Goal: Ask a question: Seek information or help from site administrators or community

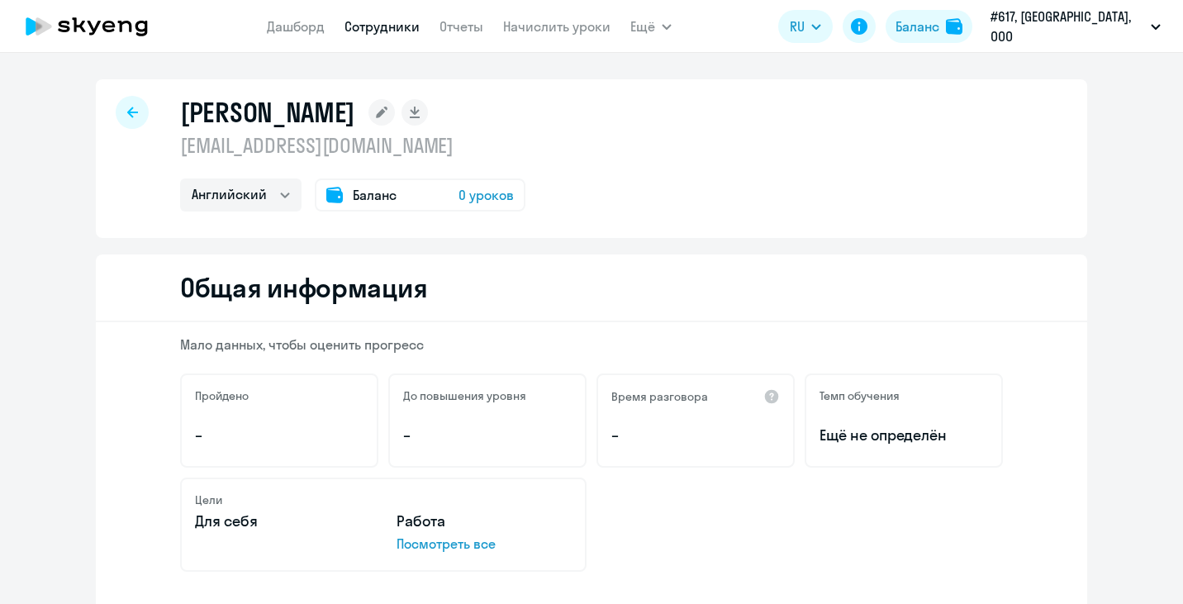
select select "english"
click at [1136, 562] on circle at bounding box center [1142, 562] width 46 height 46
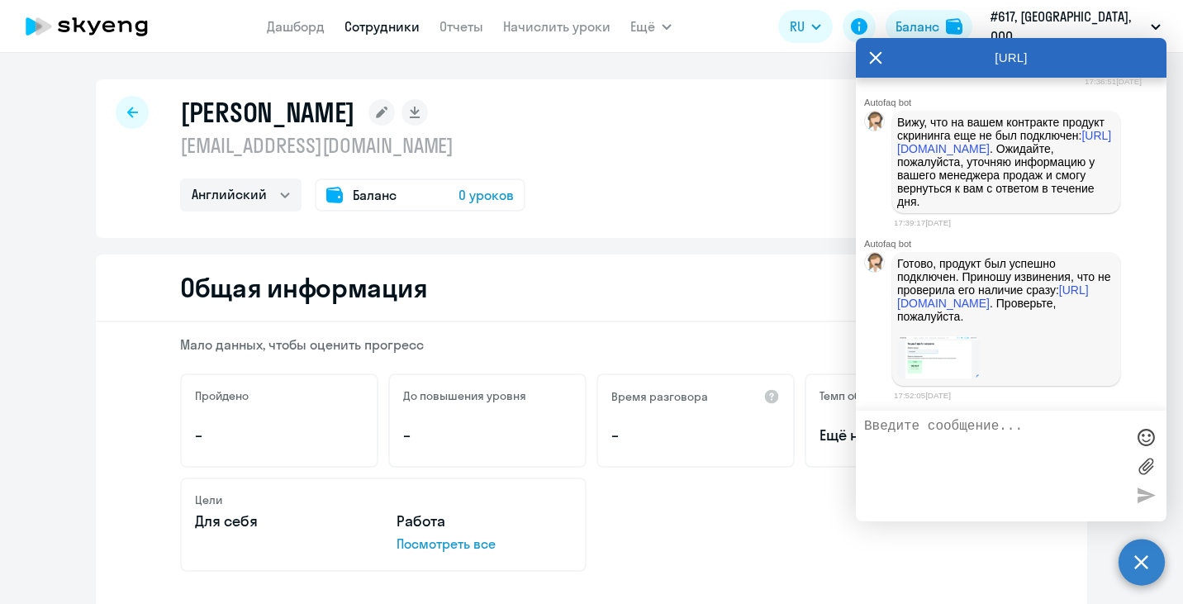
scroll to position [20798, 0]
click at [945, 310] on link "https://business.skyeng.ru/companies/617/balance" at bounding box center [993, 296] width 192 height 26
click at [914, 440] on textarea at bounding box center [994, 466] width 261 height 94
paste textarea "Доступно для использования 33 440 ₽ Пополнить баланс"
type textarea "Можно уточнить: Доступно для использования 33 440 ₽ Пополнить баланс"
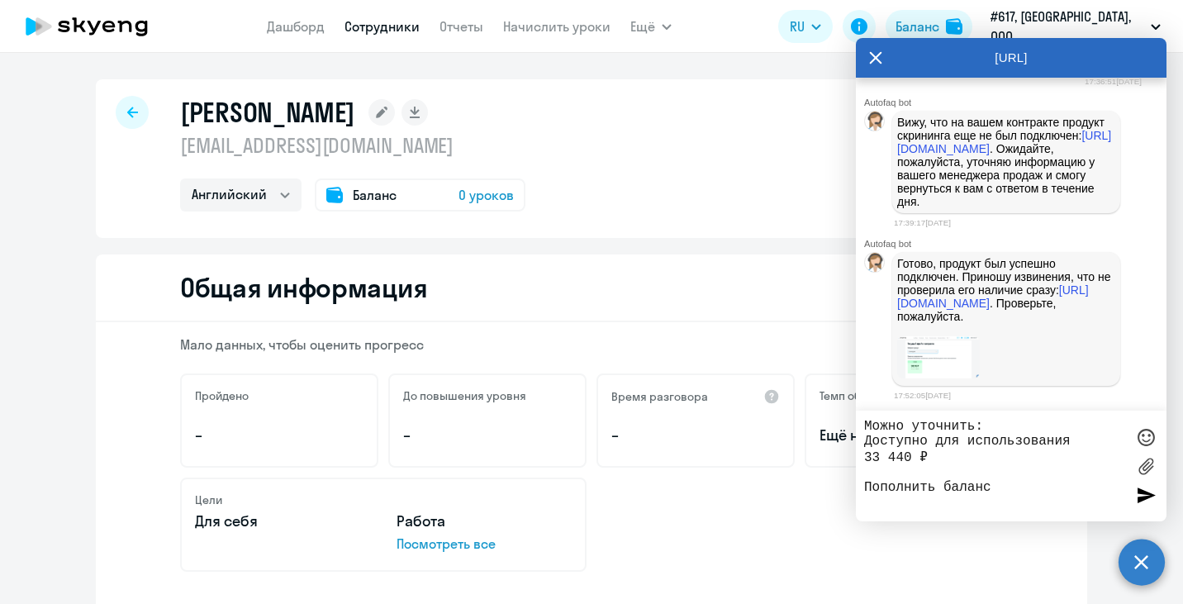
click at [1144, 495] on div at bounding box center [1146, 495] width 25 height 25
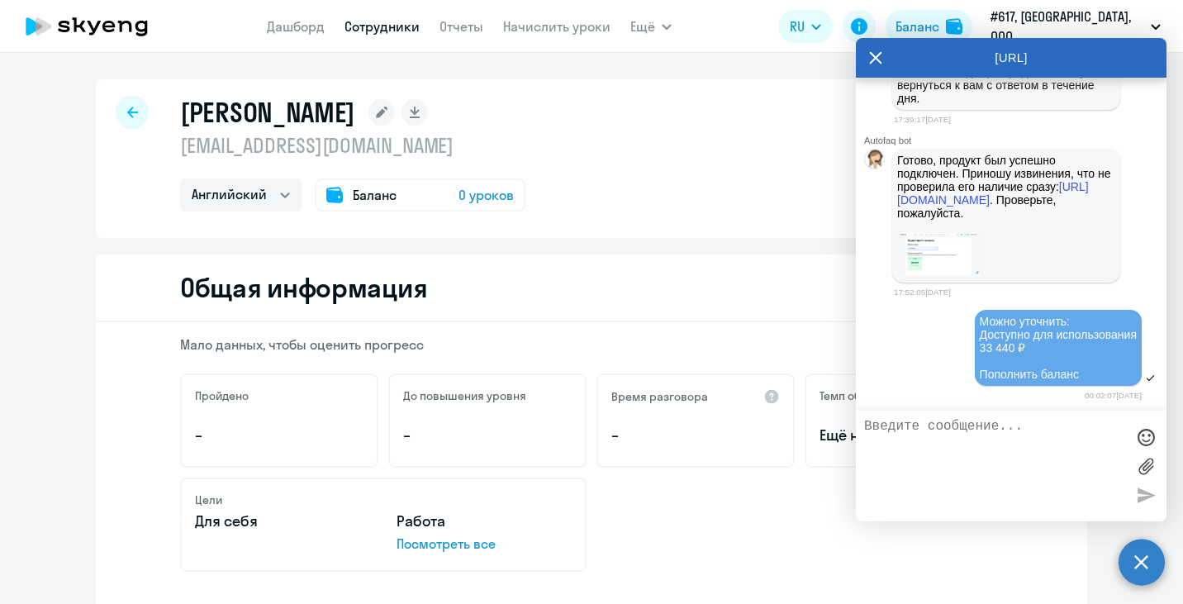
scroll to position [20938, 0]
click at [947, 429] on textarea at bounding box center [994, 466] width 261 height 94
type textarea "Откуда эта сумма и когда она пришла?"
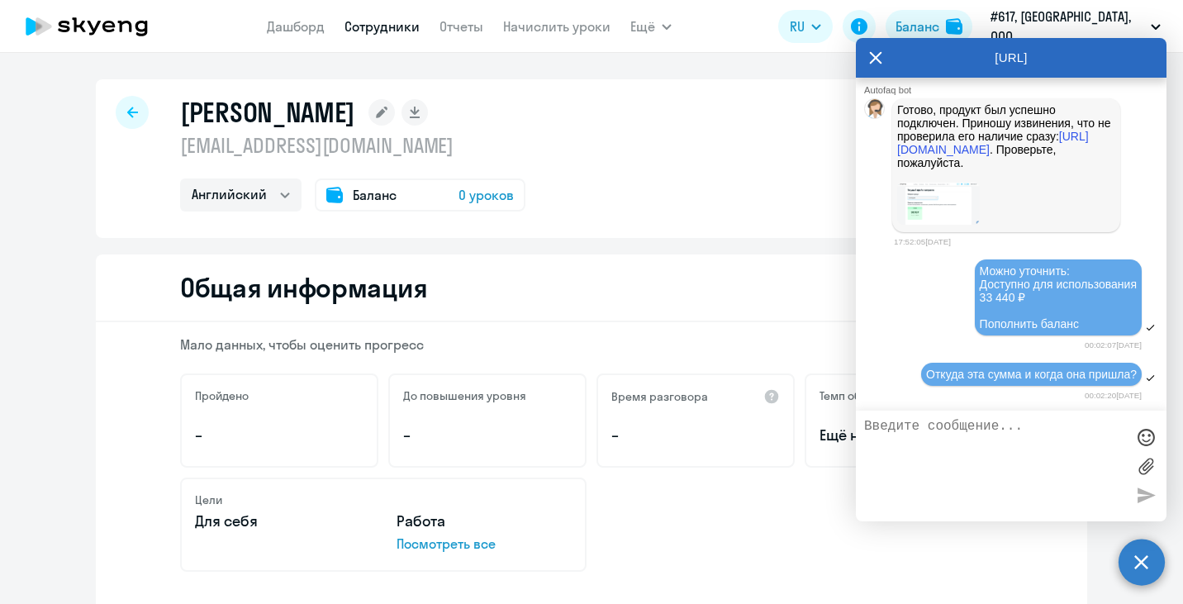
scroll to position [20807, 0]
click at [937, 156] on link "https://business.skyeng.ru/companies/617/balance" at bounding box center [993, 143] width 192 height 26
click at [526, 189] on div "Английский Баланс 0 уроков" at bounding box center [352, 194] width 345 height 33
click at [420, 25] on link "Сотрудники" at bounding box center [382, 26] width 75 height 17
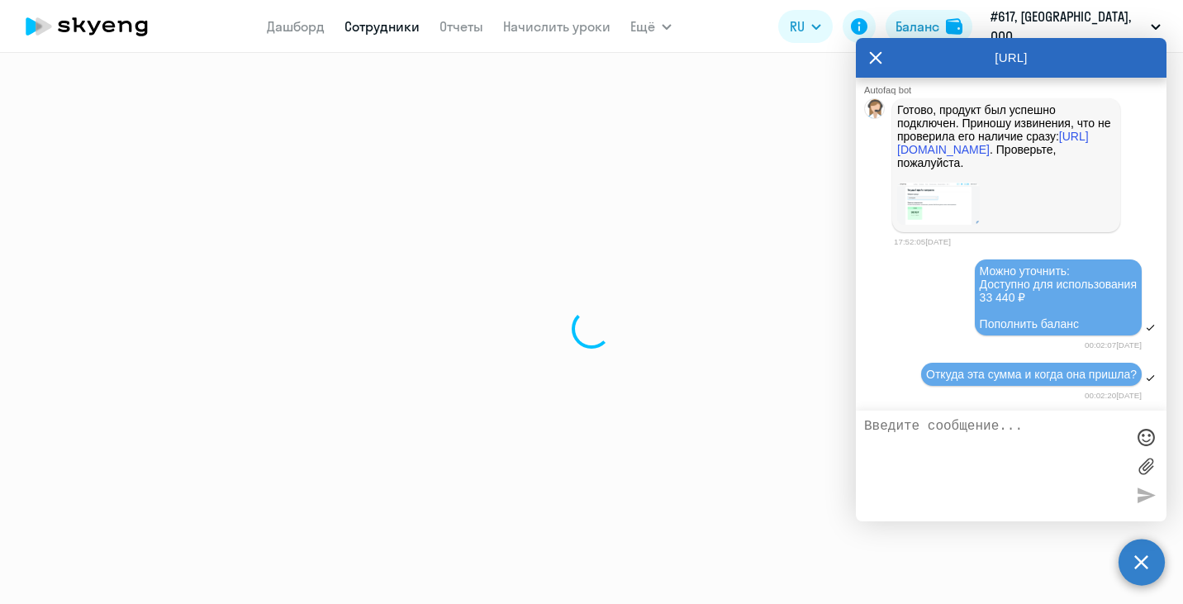
select select "30"
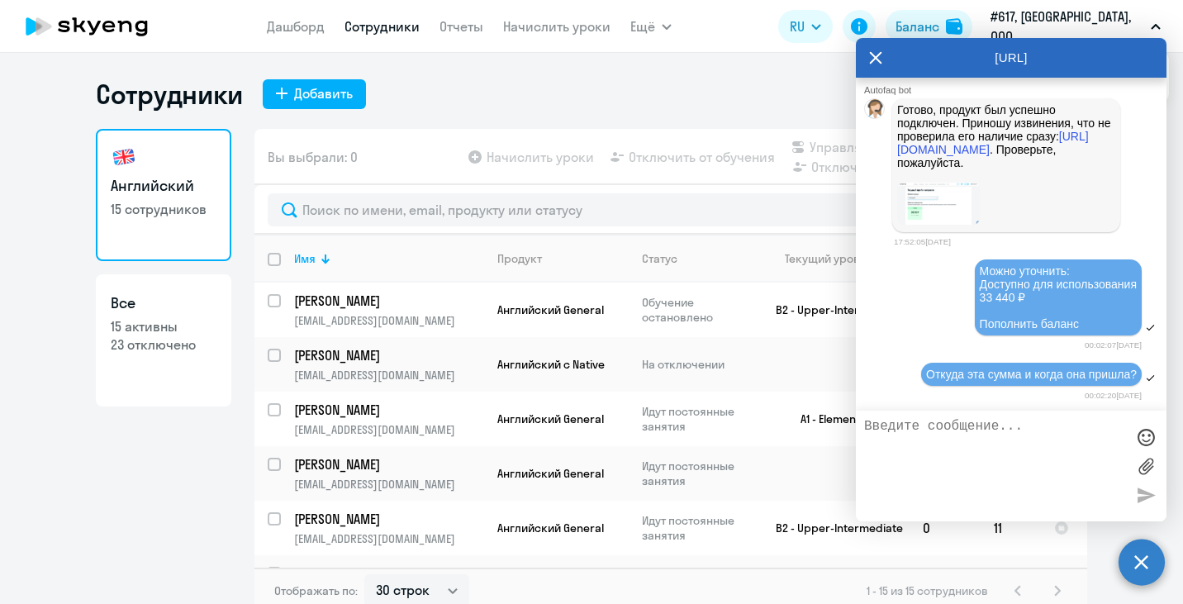
click at [877, 56] on icon at bounding box center [876, 58] width 12 height 12
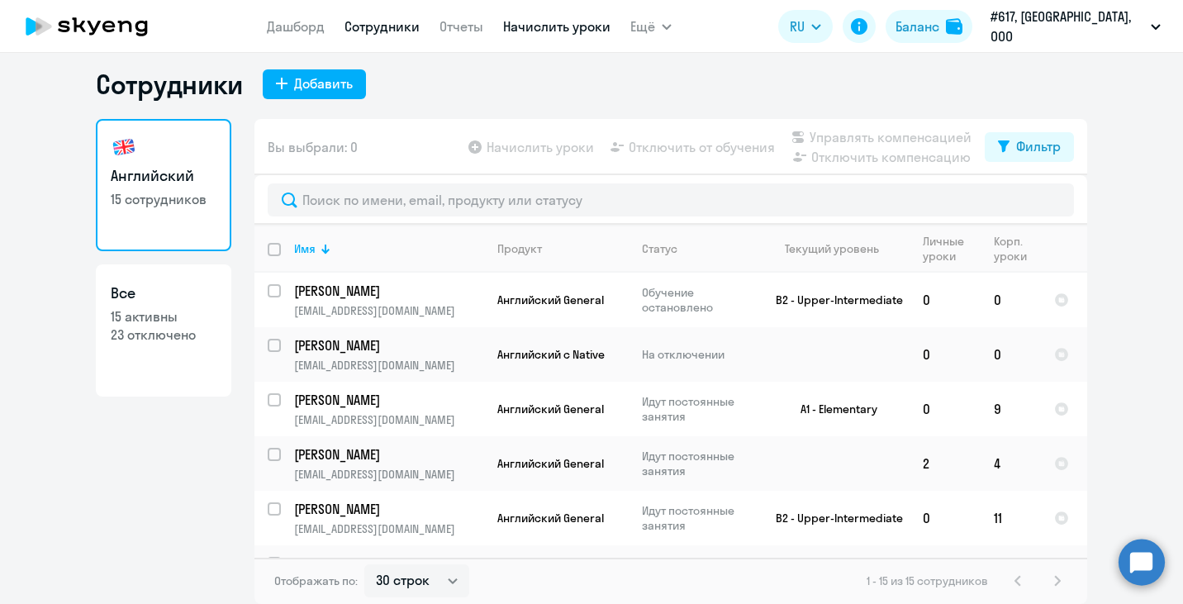
click at [559, 29] on link "Начислить уроки" at bounding box center [556, 26] width 107 height 17
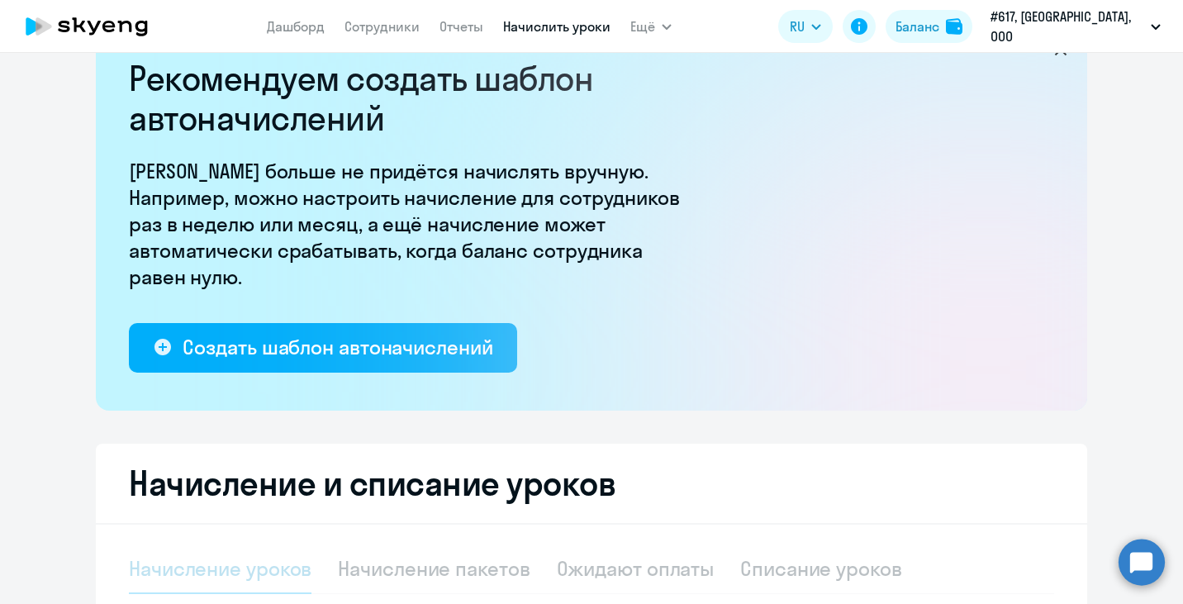
select select "10"
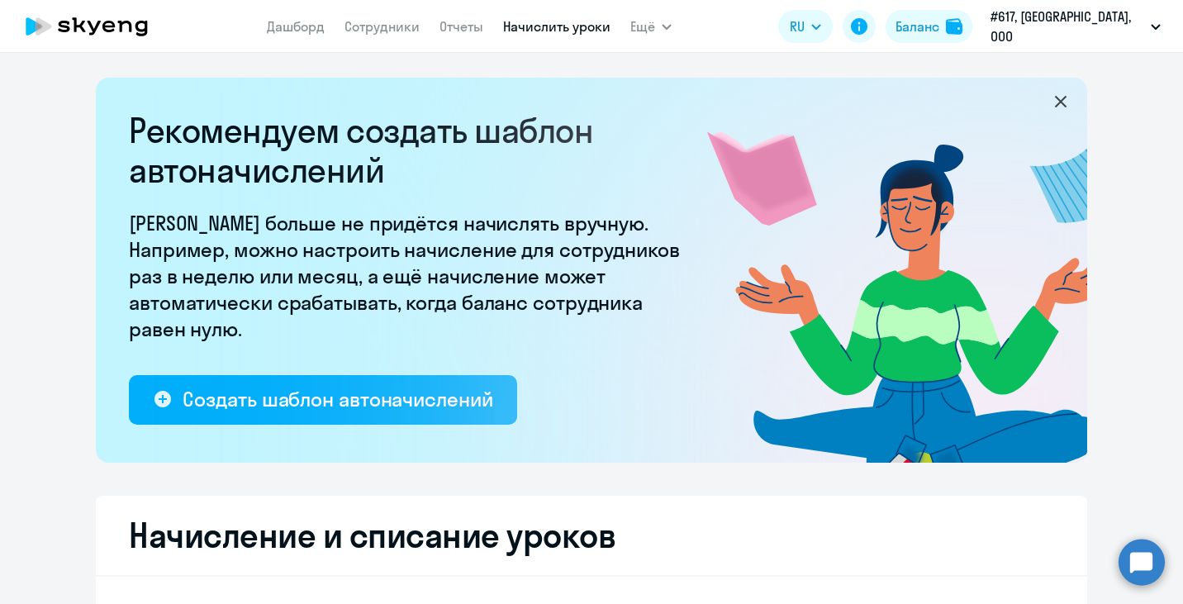
click at [1141, 566] on circle at bounding box center [1142, 562] width 46 height 46
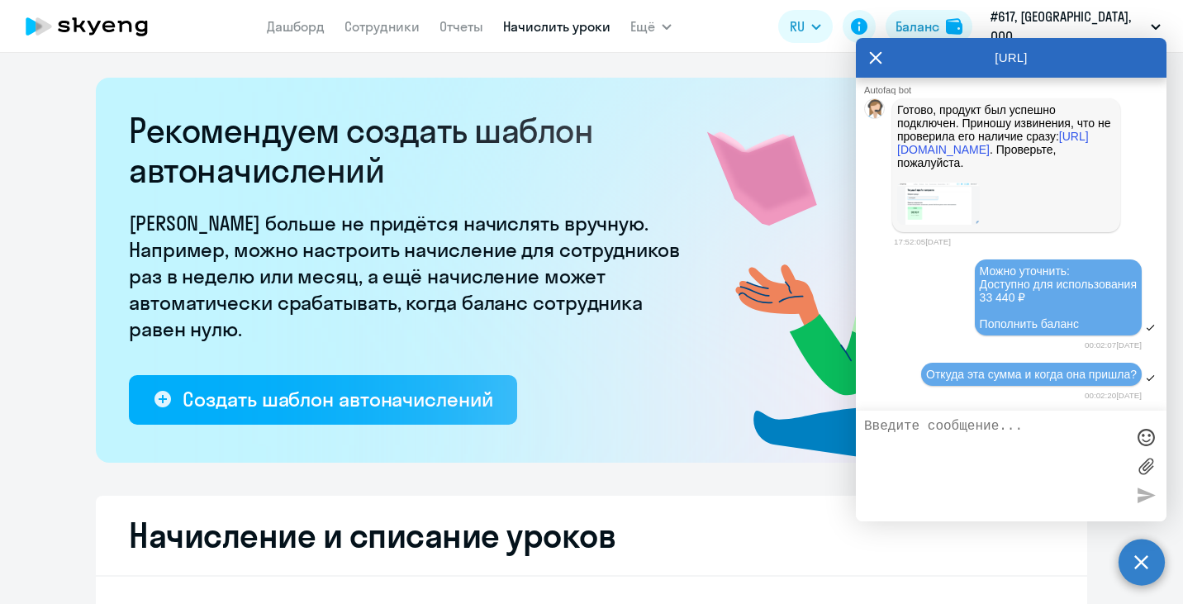
click at [902, 431] on textarea at bounding box center [994, 466] width 261 height 94
type textarea "не могу понять, как подключить этот скрининг-тест?"
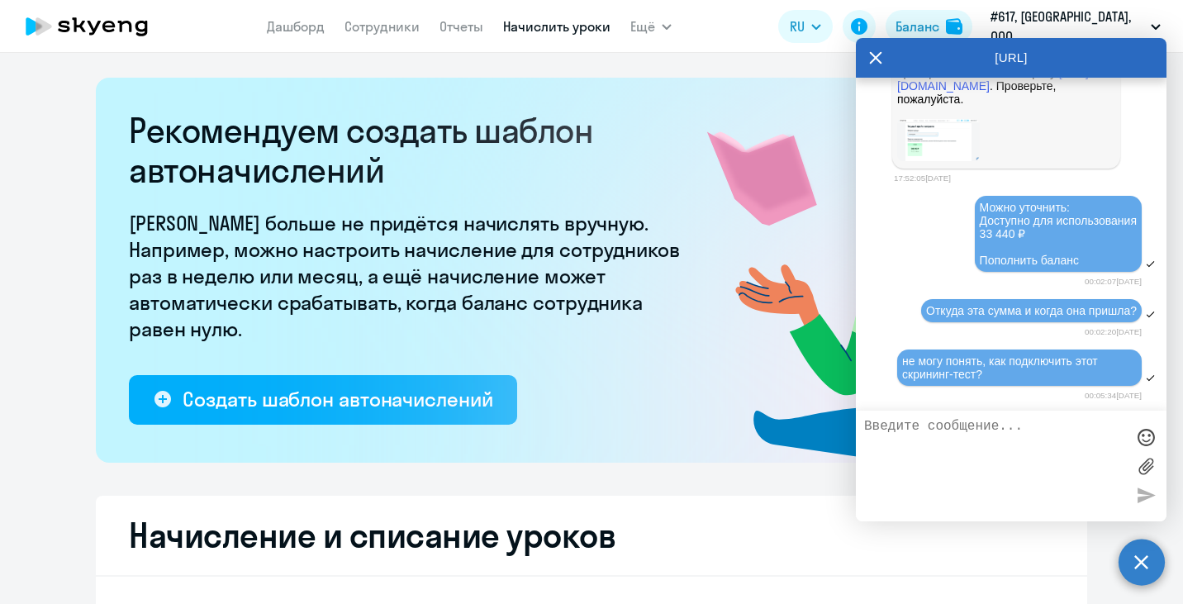
scroll to position [20498, 0]
drag, startPoint x: 1025, startPoint y: 181, endPoint x: 1109, endPoint y: 208, distance: 88.6
copy p "получил уровень Intermediate. Занимается с носителем на Upper-Intermediate."
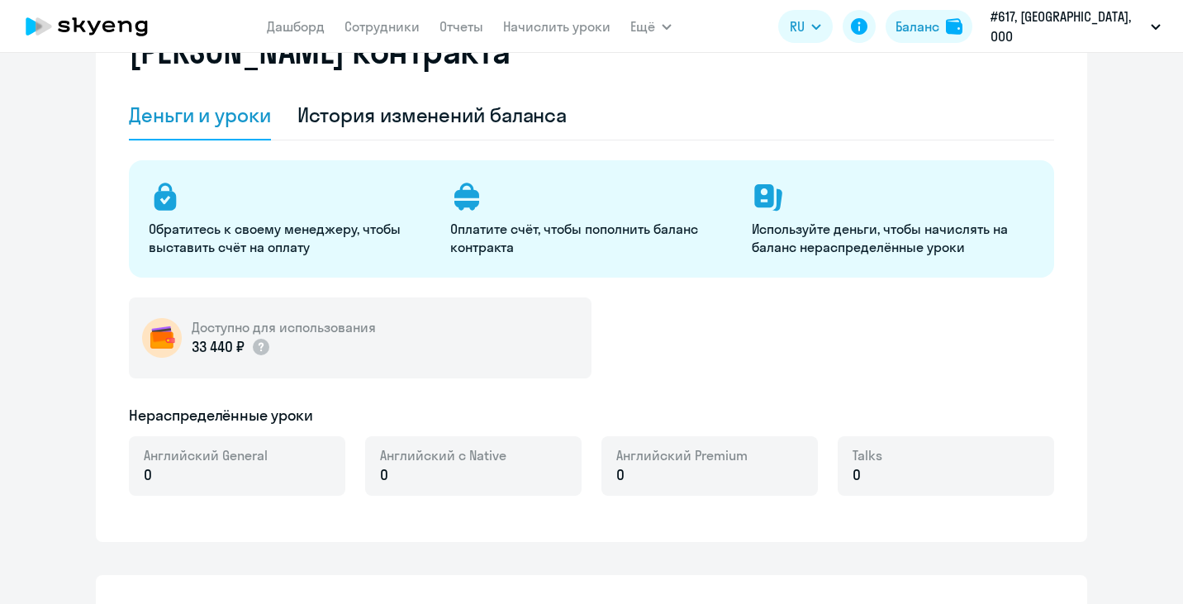
select select "english_adult_not_native_speaker"
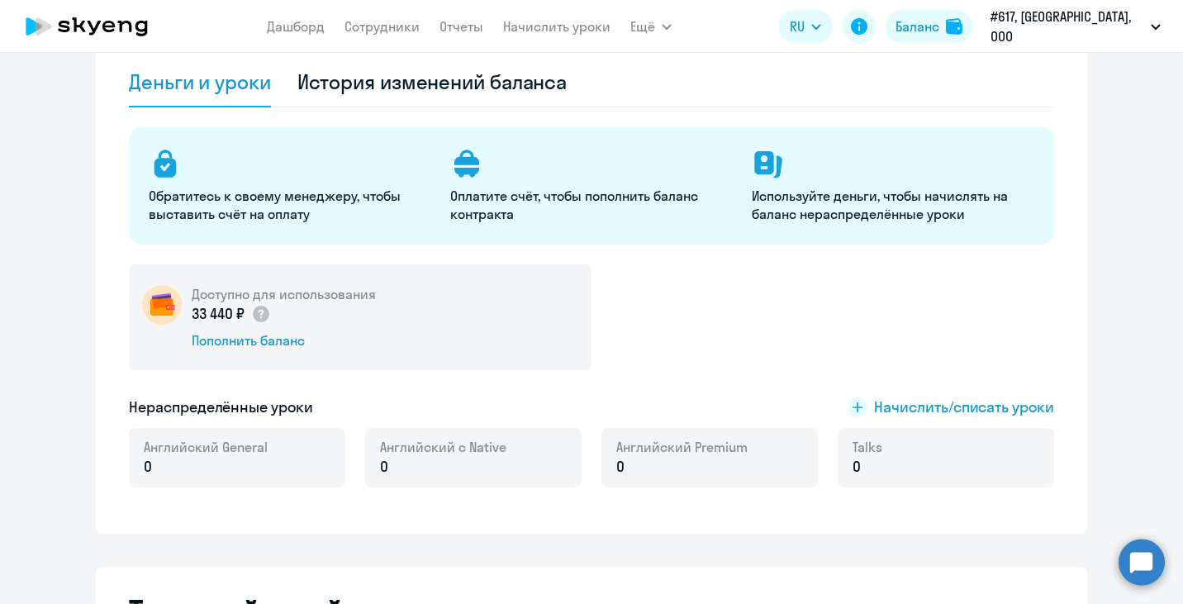
scroll to position [116, 0]
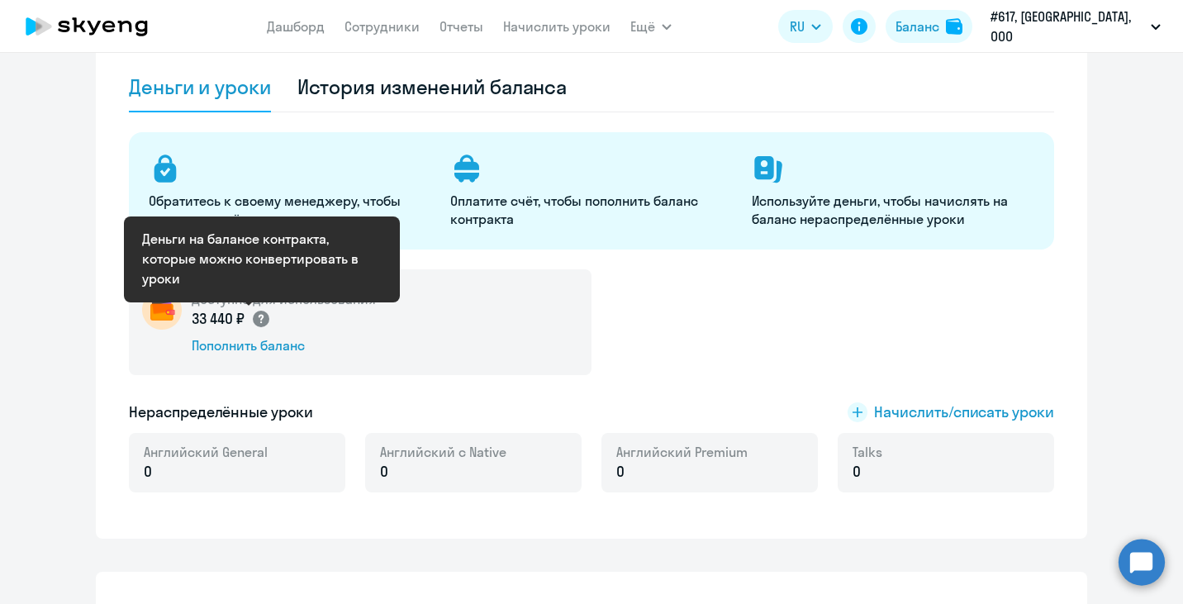
click at [268, 318] on circle at bounding box center [261, 319] width 17 height 17
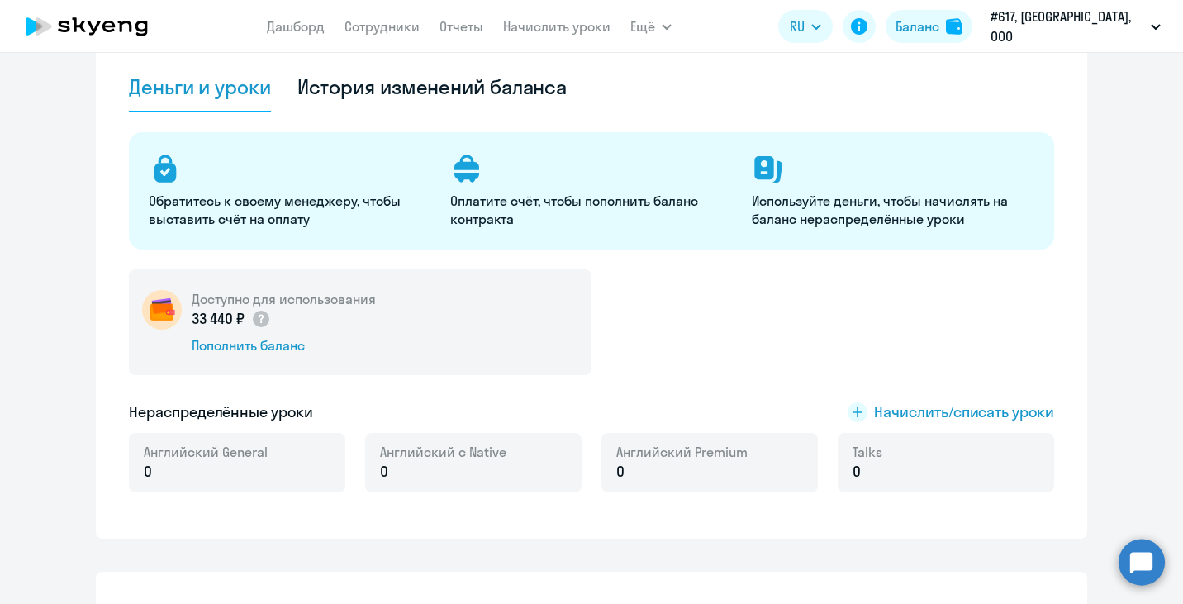
drag, startPoint x: 338, startPoint y: 355, endPoint x: 186, endPoint y: 296, distance: 163.0
click at [186, 296] on div "Доступно для использования 33 440 ₽ Пополнить баланс" at bounding box center [360, 322] width 463 height 106
copy div "Доступно для использования 33 440 ₽ Пополнить баланс"
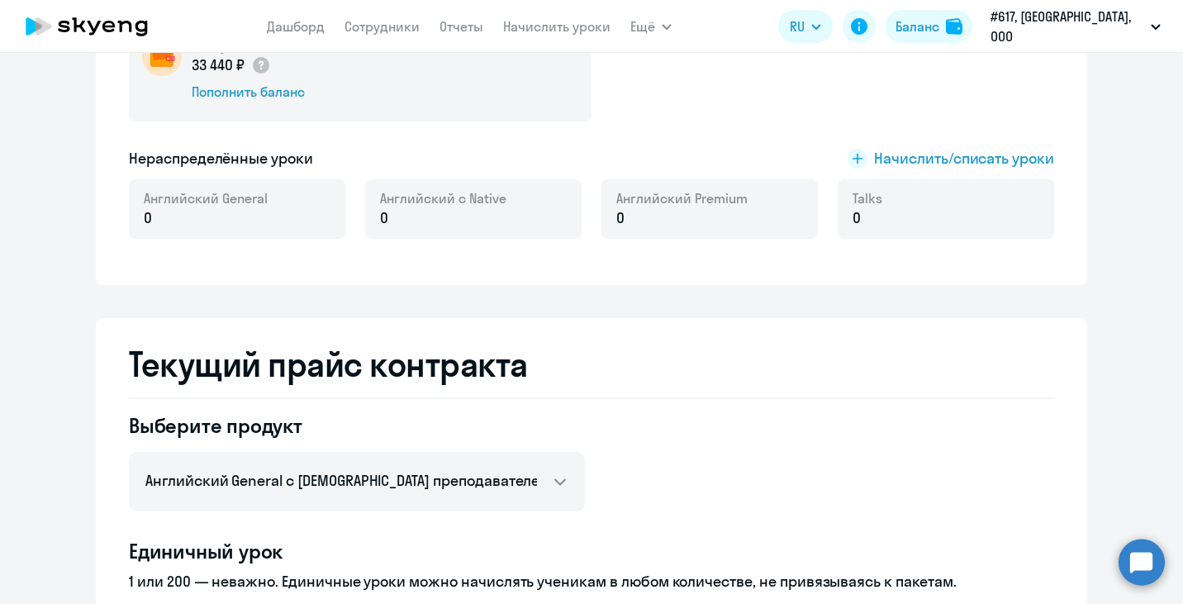
scroll to position [259, 0]
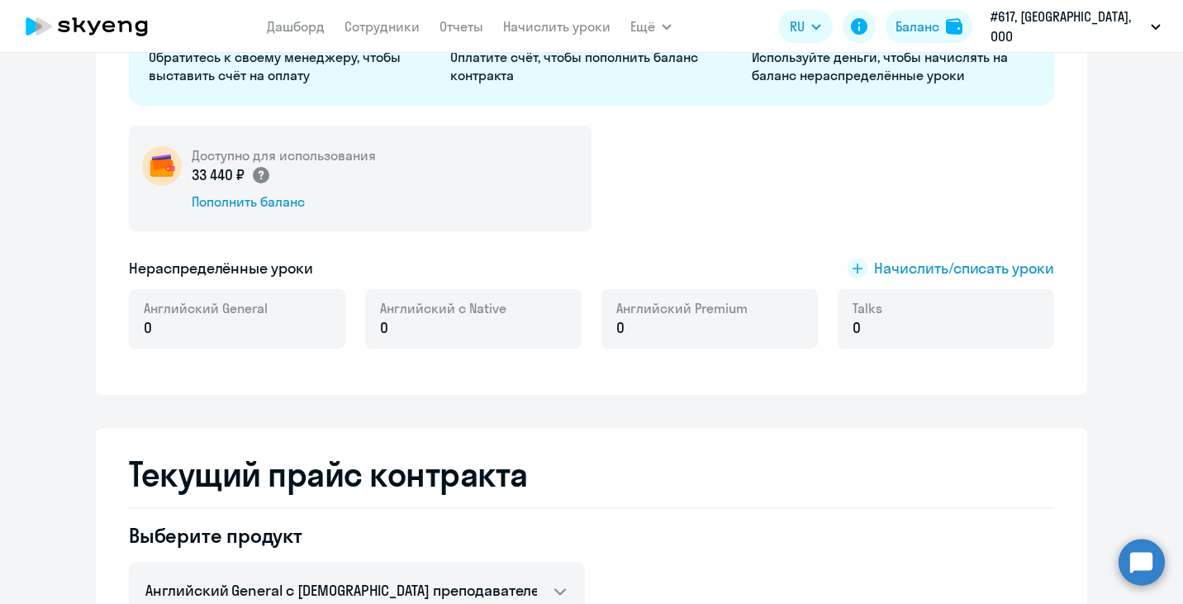
click at [264, 175] on circle at bounding box center [261, 175] width 17 height 17
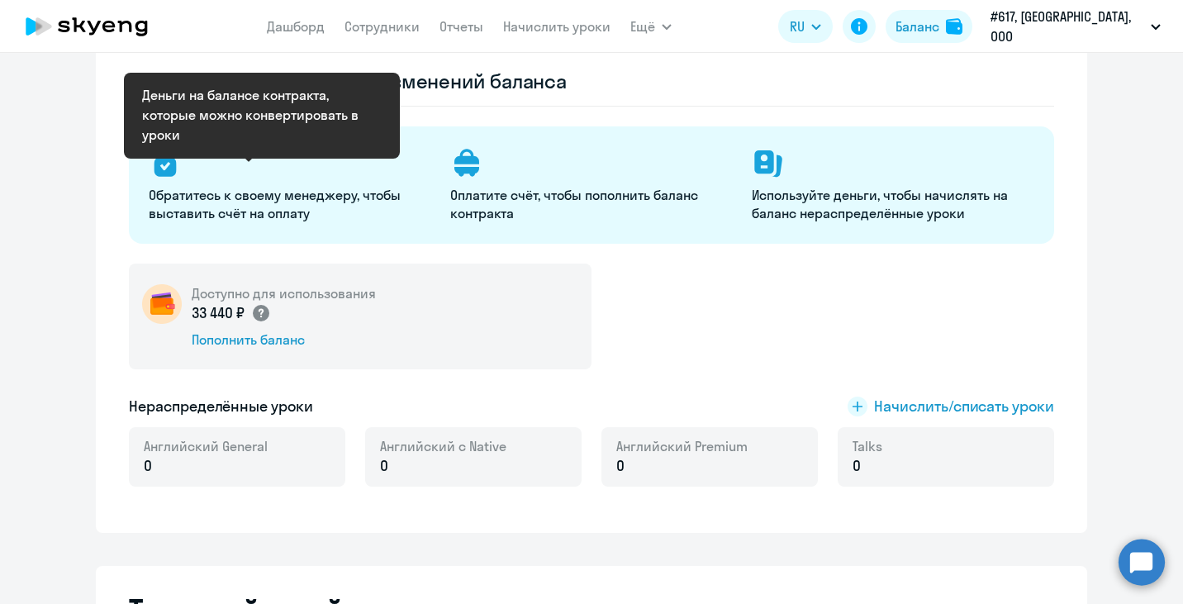
scroll to position [0, 0]
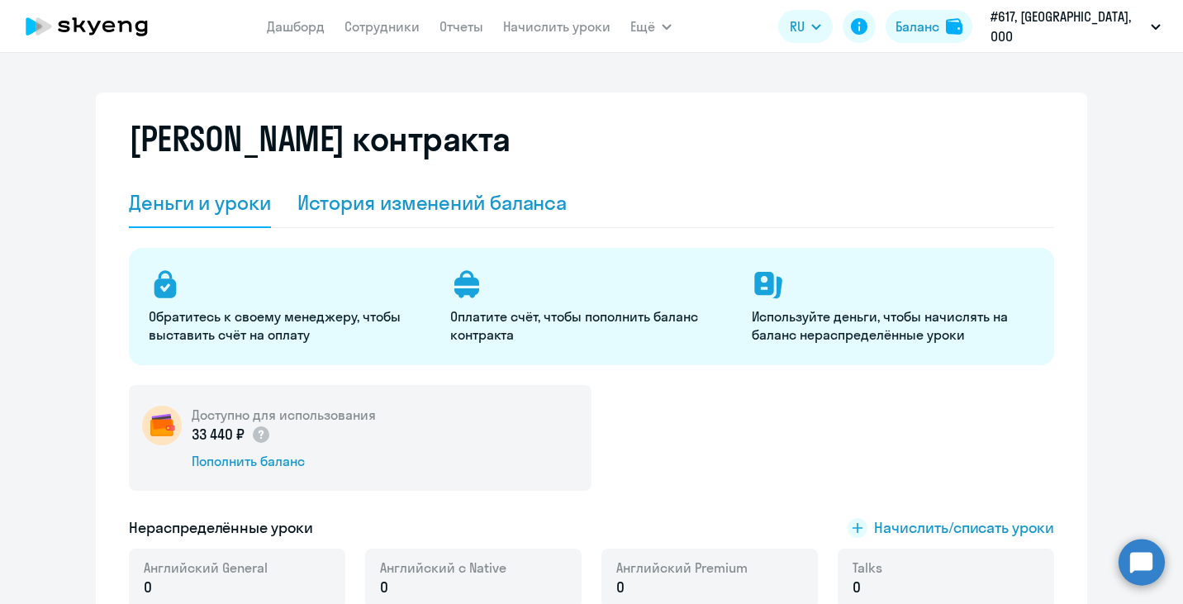
click at [358, 216] on div "История изменений баланса" at bounding box center [432, 203] width 270 height 50
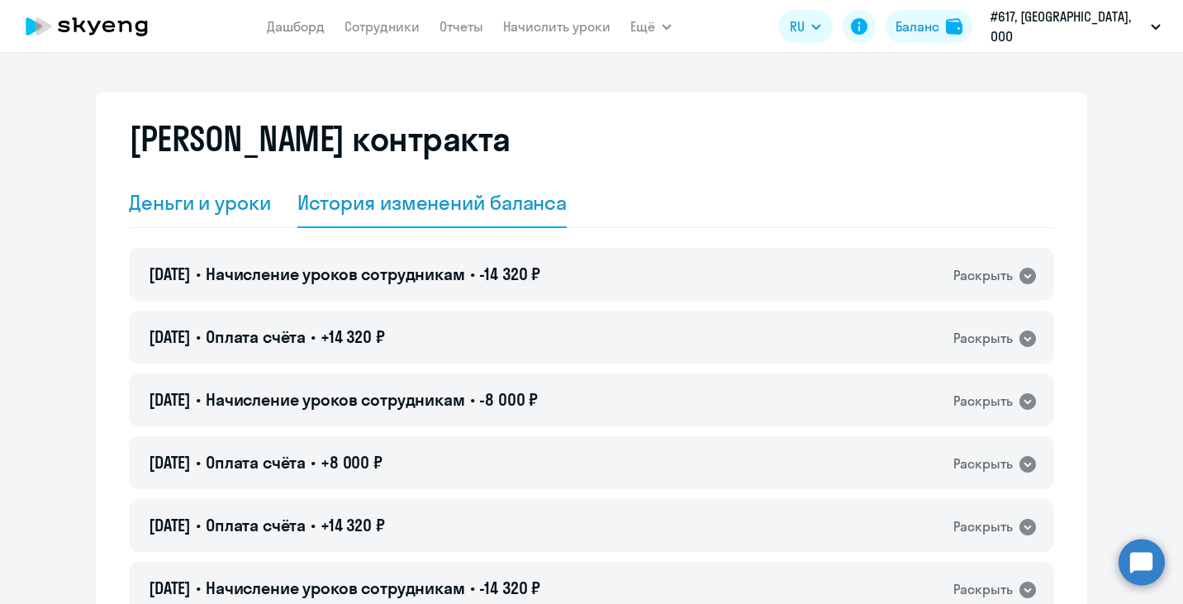
click at [215, 200] on div "Деньги и уроки" at bounding box center [200, 202] width 142 height 26
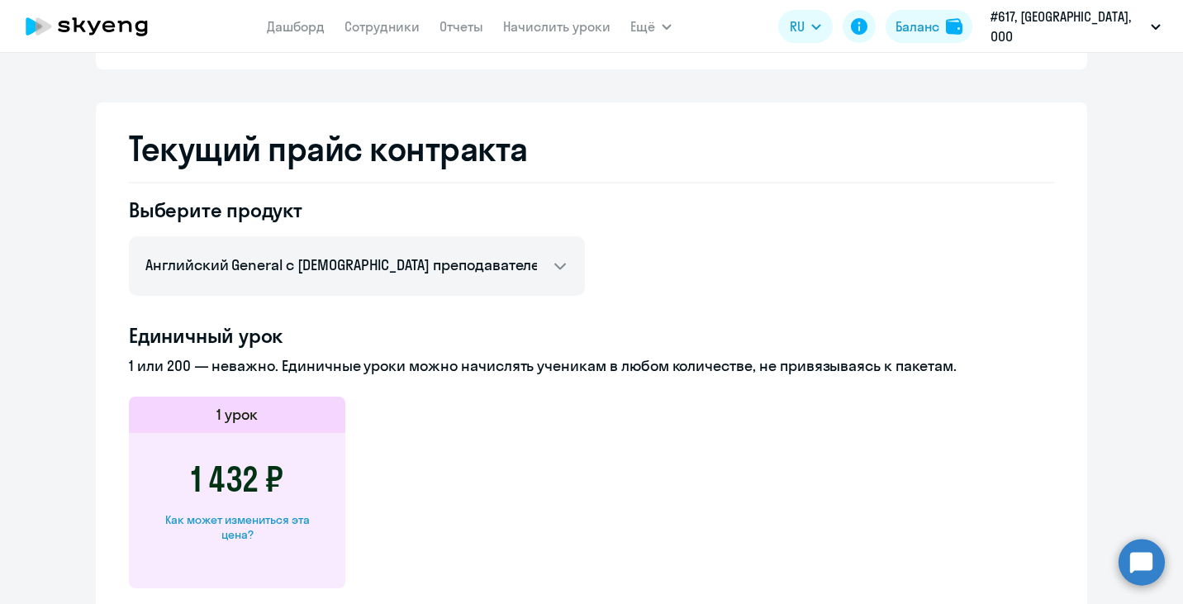
scroll to position [597, 0]
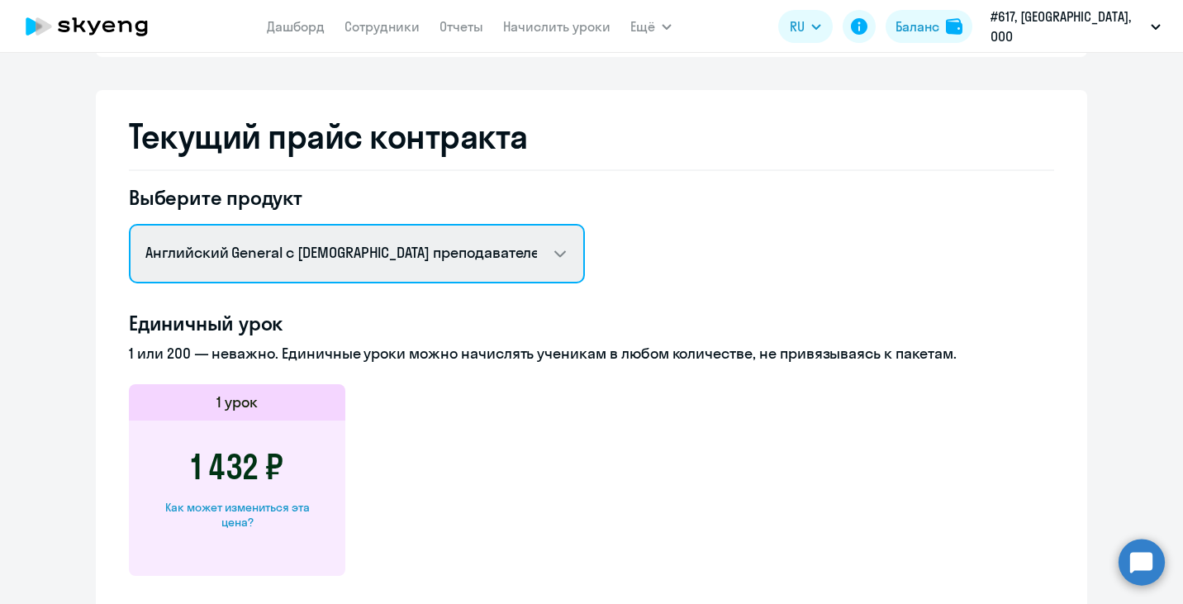
click at [561, 255] on select "Английский General с русскоговорящим преподавателем Английский General с [DEMOG…" at bounding box center [357, 253] width 456 height 59
select select "screening_test"
click at [129, 224] on select "Английский General с русскоговорящим преподавателем Английский General с [DEMOG…" at bounding box center [357, 253] width 456 height 59
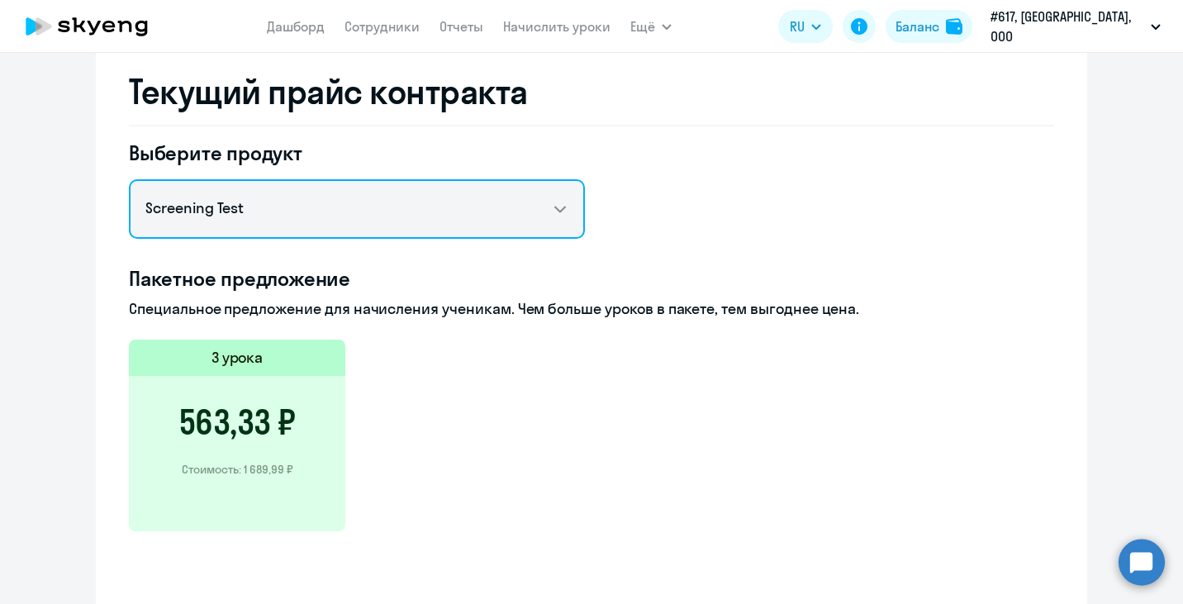
scroll to position [644, 0]
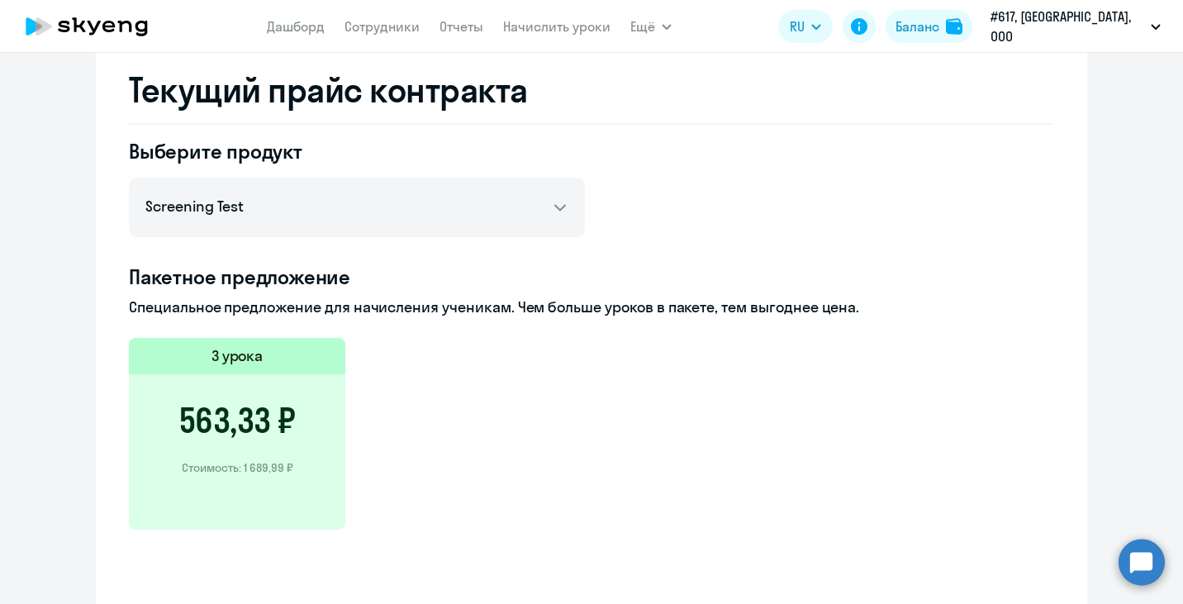
click at [303, 413] on div "563,33 ₽ Стоимость: 1 689,99 ₽" at bounding box center [237, 451] width 217 height 155
click at [227, 431] on h3 "563,33 ₽" at bounding box center [237, 421] width 117 height 40
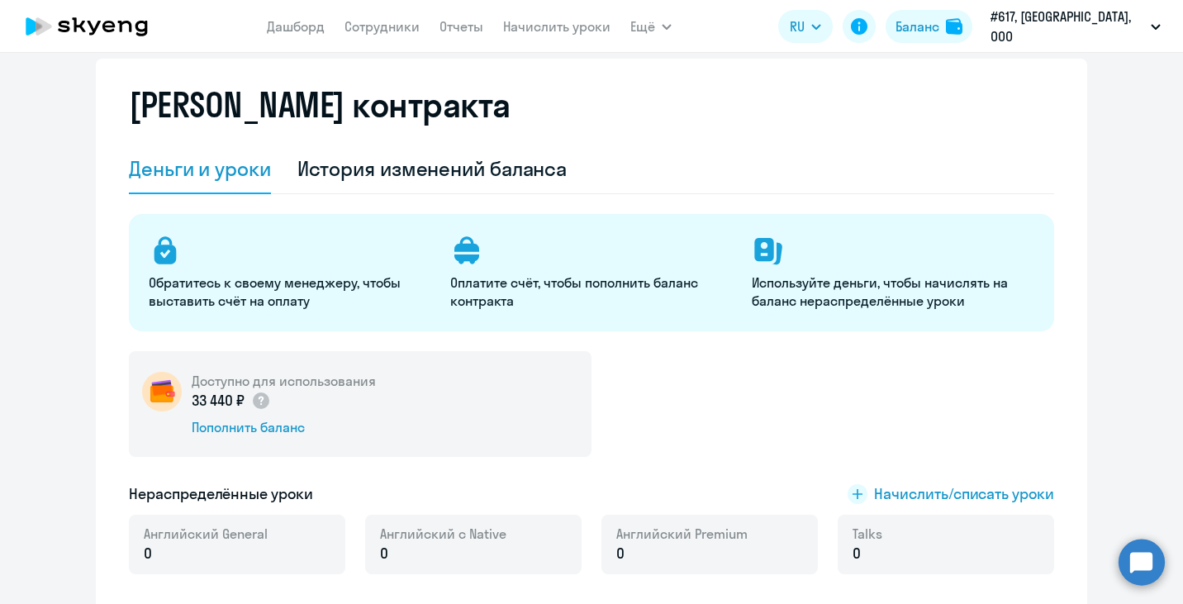
scroll to position [0, 0]
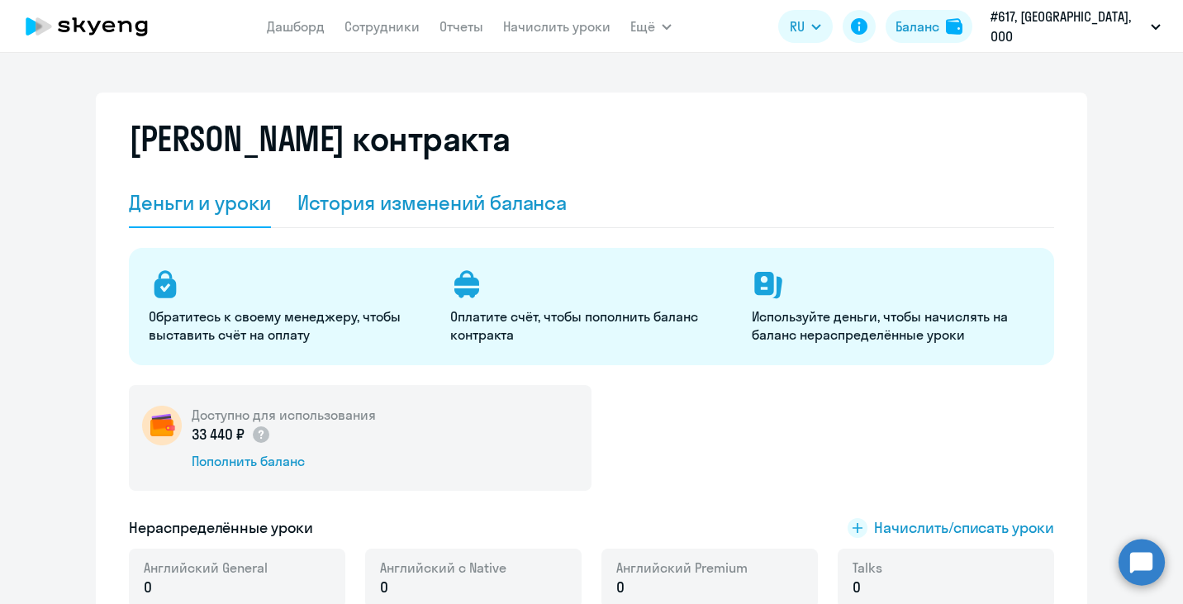
click at [380, 200] on div "История изменений баланса" at bounding box center [432, 202] width 270 height 26
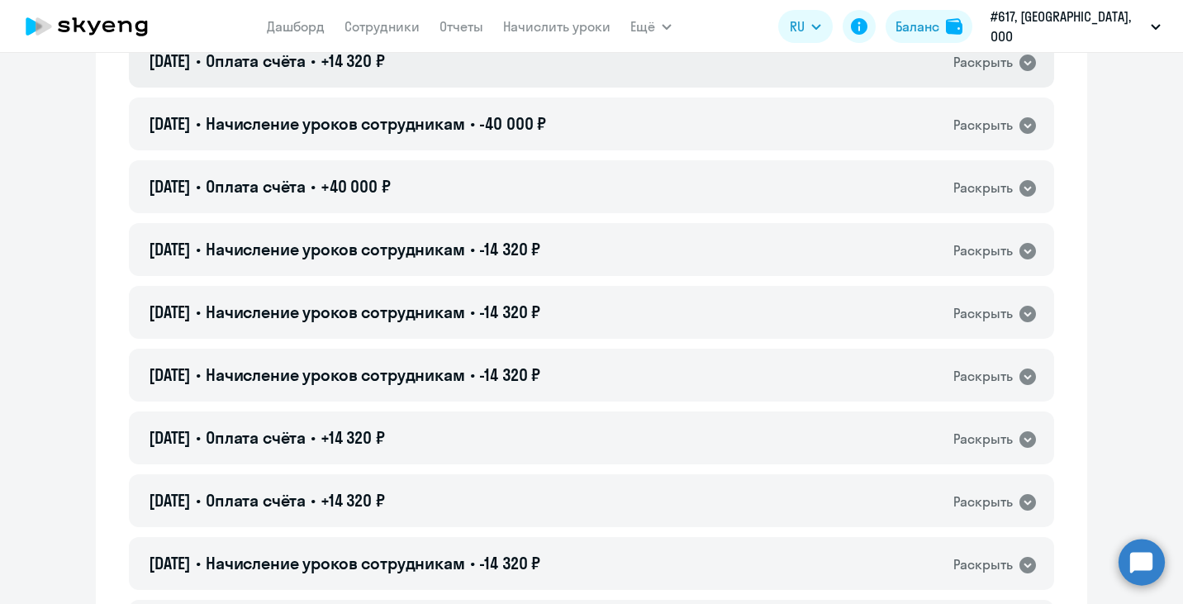
scroll to position [1098, 0]
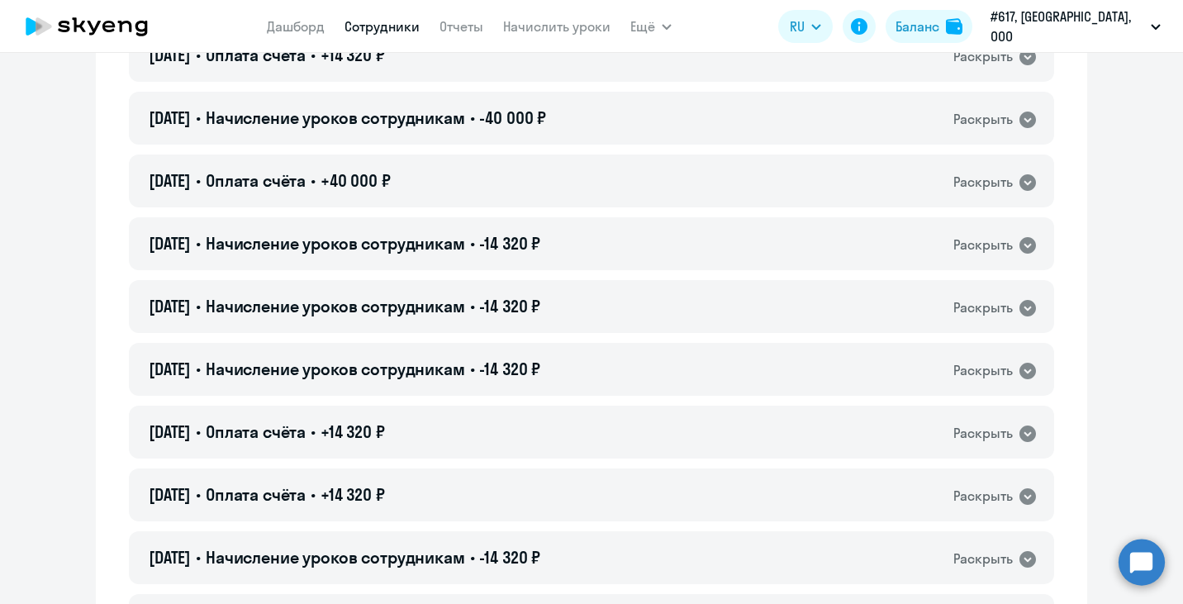
click at [409, 25] on link "Сотрудники" at bounding box center [382, 26] width 75 height 17
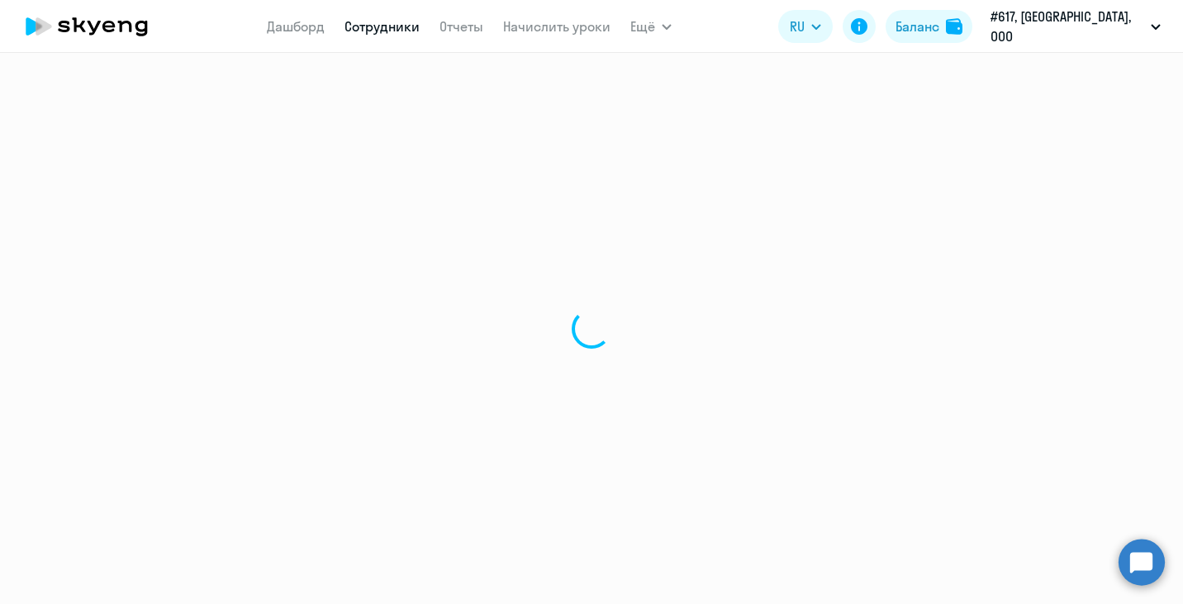
select select "30"
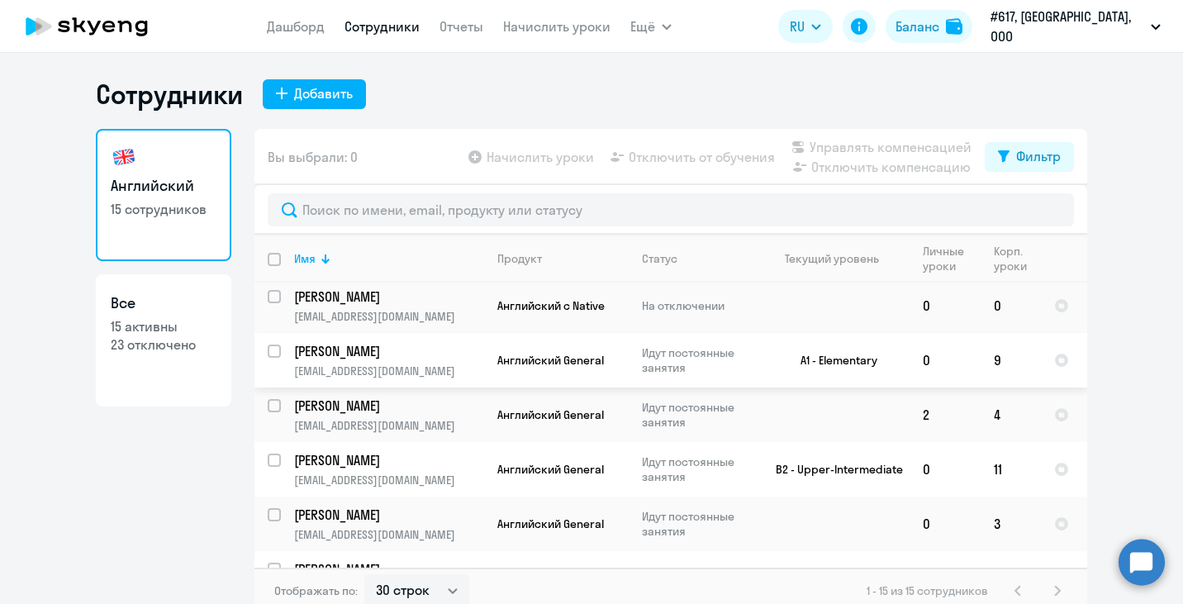
scroll to position [50, 0]
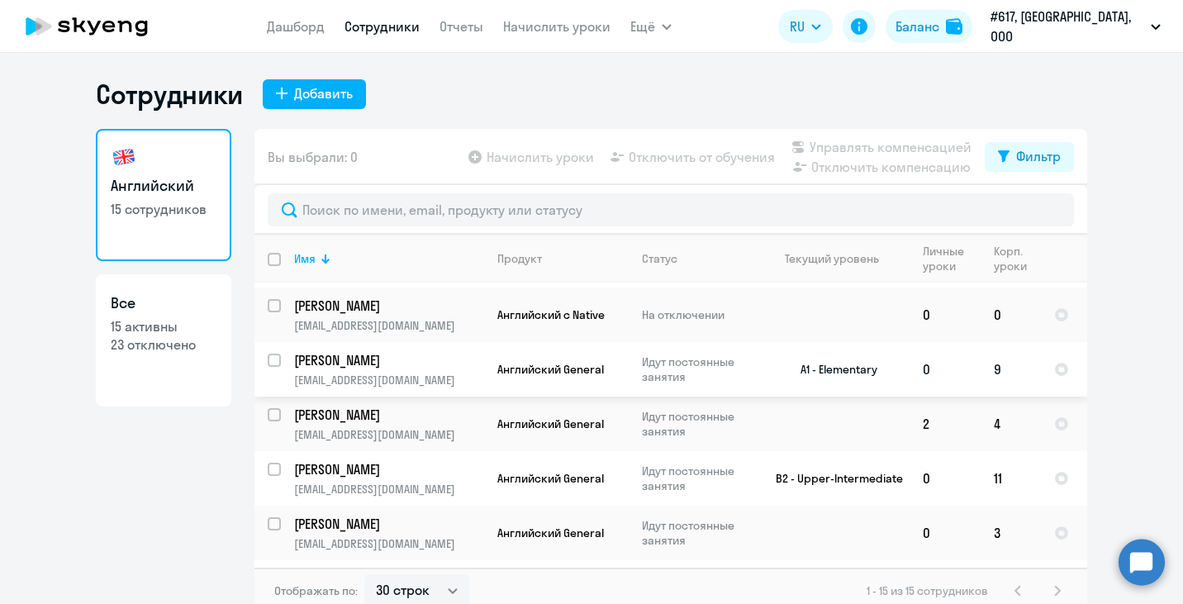
drag, startPoint x: 1032, startPoint y: 367, endPoint x: 290, endPoint y: 364, distance: 742.1
click at [290, 364] on tr "[PERSON_NAME] [PERSON_NAME][EMAIL_ADDRESS][DOMAIN_NAME] Английский General Идут…" at bounding box center [671, 369] width 833 height 55
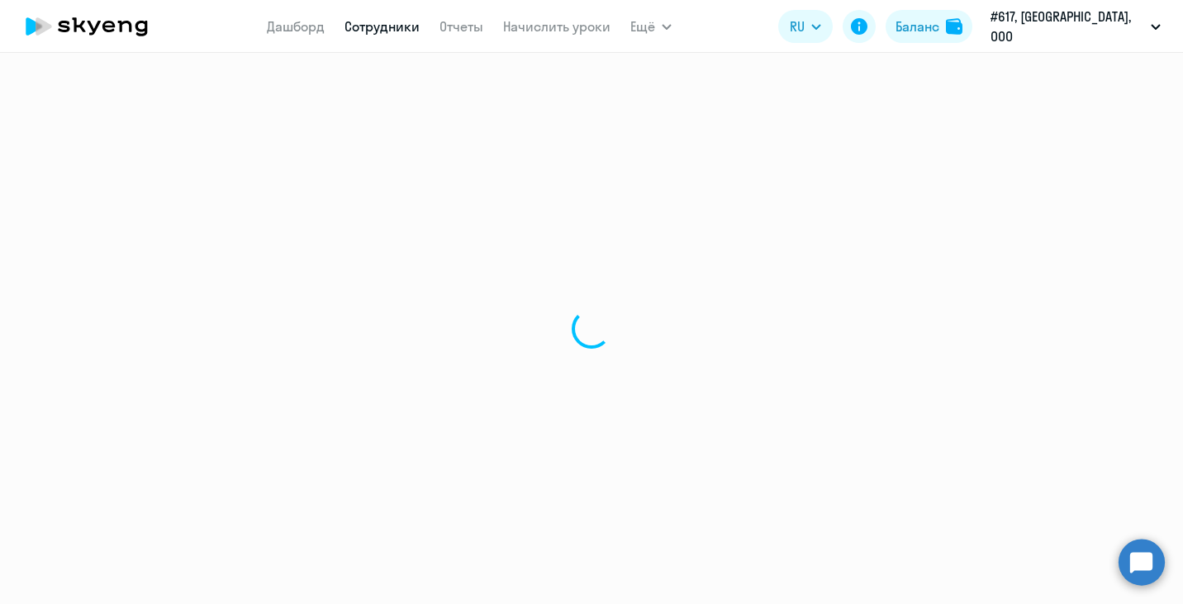
select select "english"
